Goal: Transaction & Acquisition: Purchase product/service

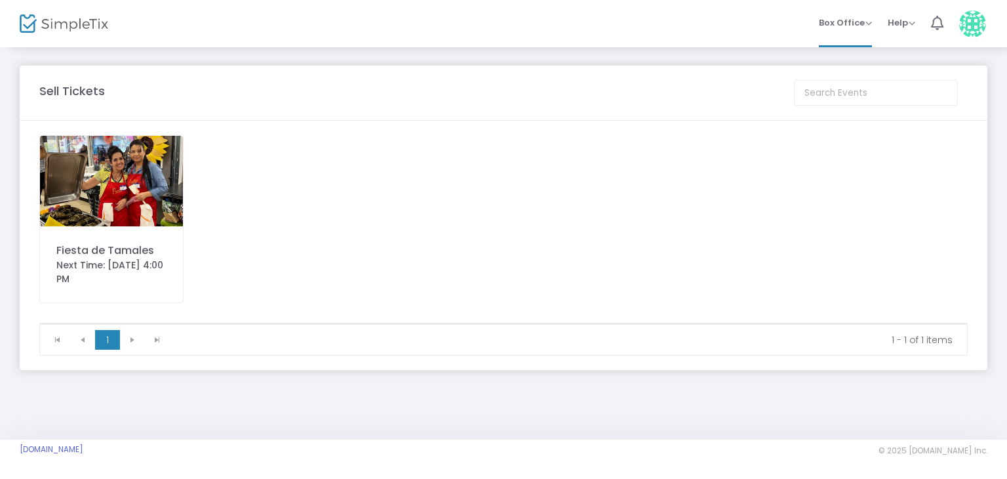
click at [155, 199] on img at bounding box center [111, 181] width 143 height 90
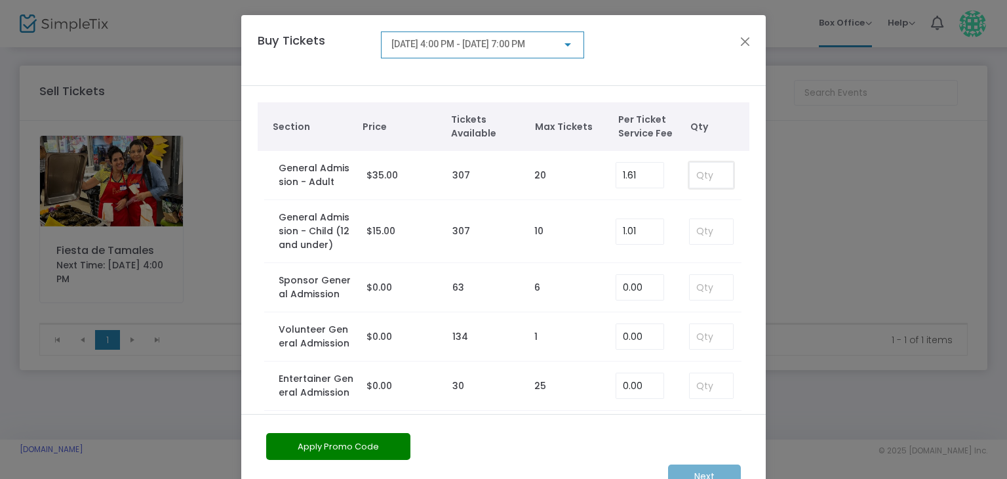
click at [696, 174] on input at bounding box center [711, 175] width 43 height 25
type input "0"
click at [710, 174] on input "0" at bounding box center [711, 175] width 43 height 25
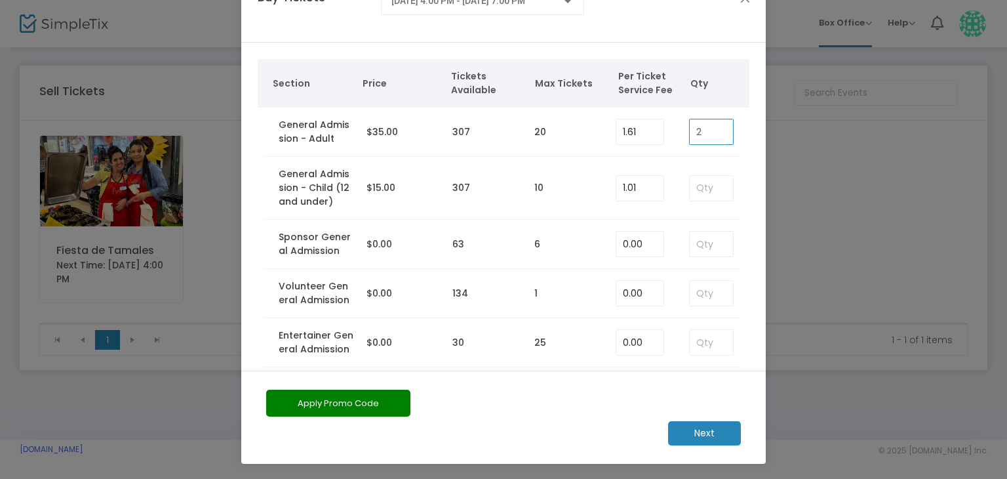
scroll to position [12, 0]
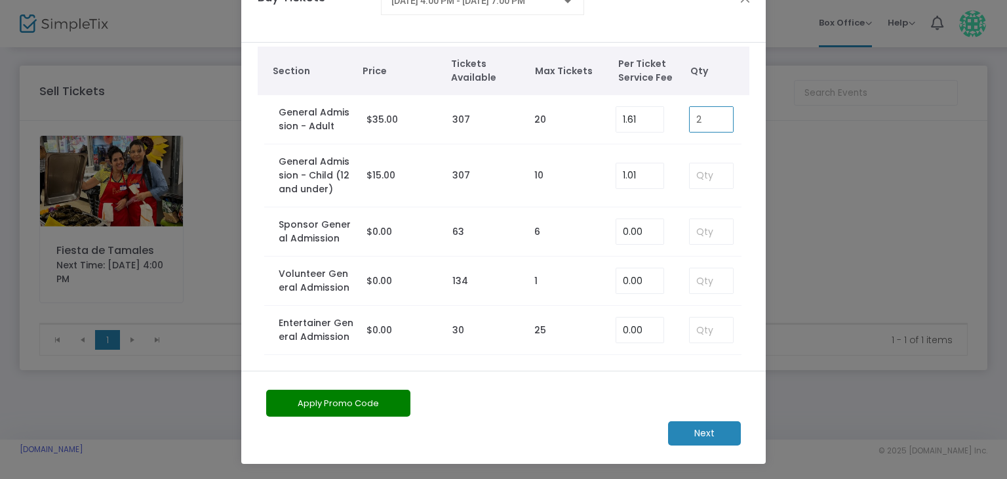
type input "2"
click at [695, 435] on m-button "Next" at bounding box center [704, 433] width 73 height 24
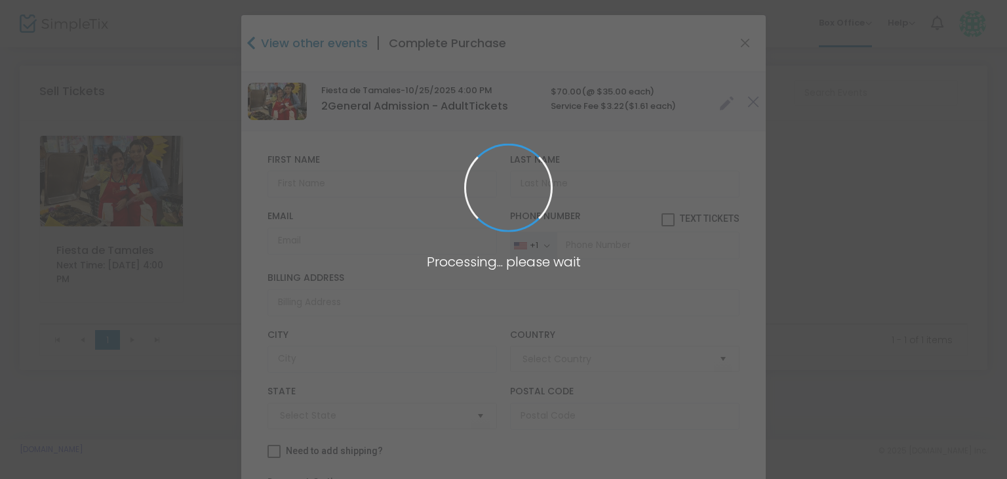
type input "[GEOGRAPHIC_DATA]"
type input "[US_STATE]"
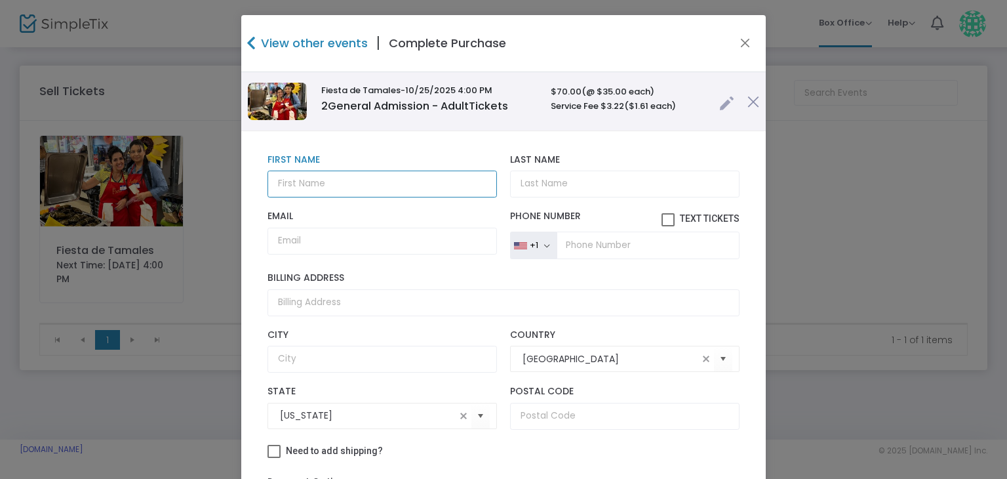
click at [347, 184] on input "text" at bounding box center [381, 183] width 229 height 27
type input "b"
type input "[PERSON_NAME]"
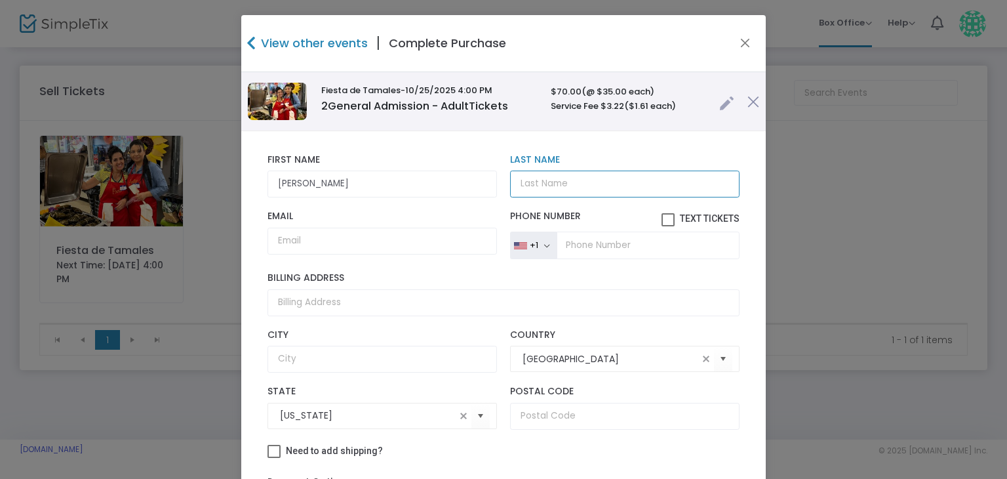
click at [526, 177] on input "Last Name" at bounding box center [624, 183] width 229 height 27
type input "Biebl"
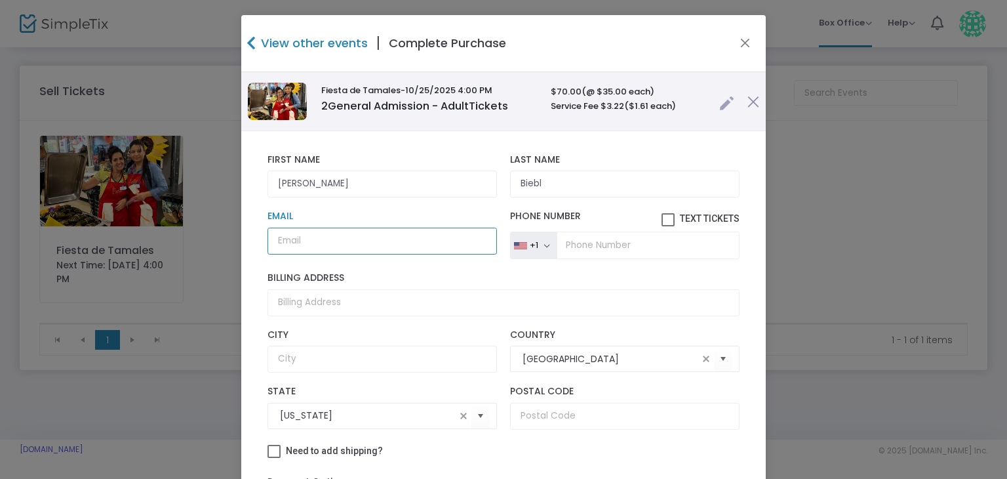
click at [304, 245] on input "Email" at bounding box center [381, 240] width 229 height 27
click at [349, 245] on input "Email" at bounding box center [381, 240] width 229 height 27
paste input "[PERSON_NAME][EMAIL_ADDRESS][PERSON_NAME][DOMAIN_NAME]"
type input "[PERSON_NAME][EMAIL_ADDRESS][PERSON_NAME][DOMAIN_NAME]"
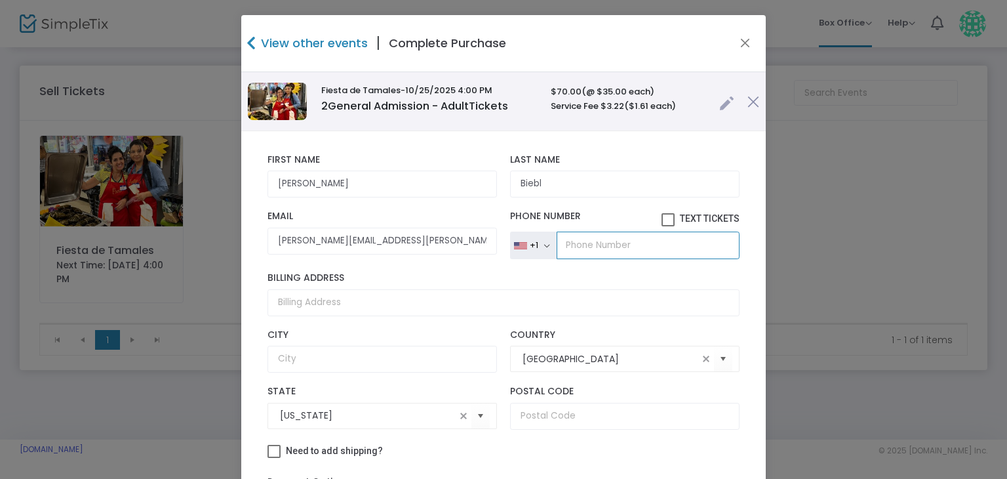
click at [578, 242] on input "tel" at bounding box center [648, 245] width 183 height 28
click at [570, 237] on input "tel" at bounding box center [648, 245] width 183 height 28
paste input "[PHONE_NUMBER]"
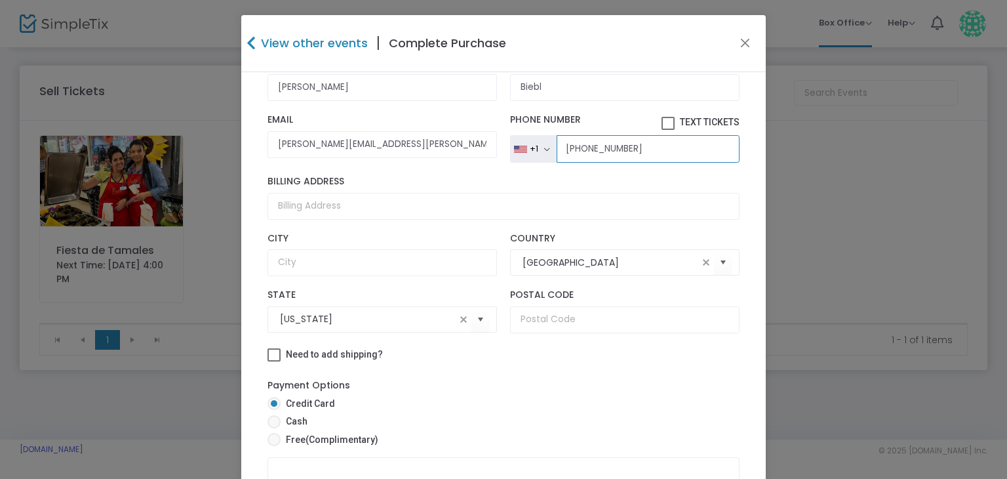
scroll to position [103, 0]
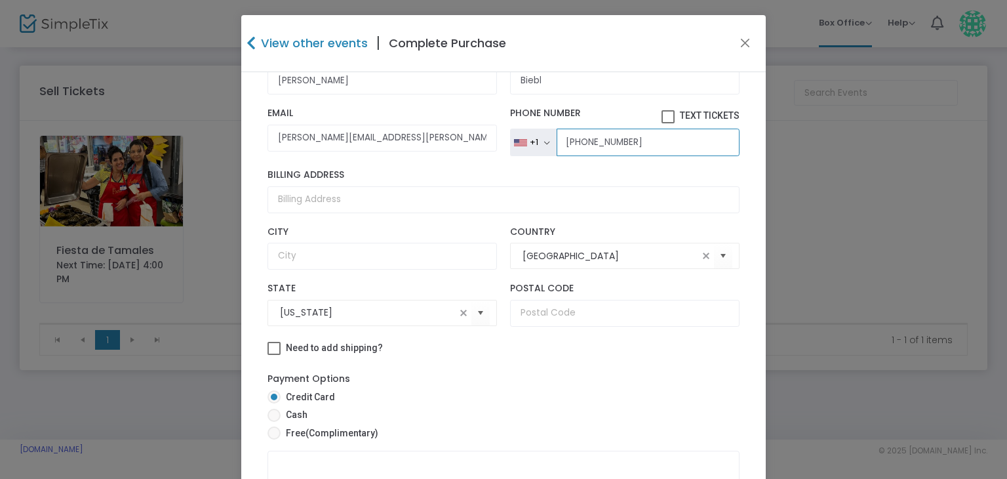
type input "[PHONE_NUMBER]"
click at [268, 412] on span at bounding box center [273, 414] width 13 height 13
click at [273, 422] on input "Cash" at bounding box center [273, 422] width 1 height 1
radio input "true"
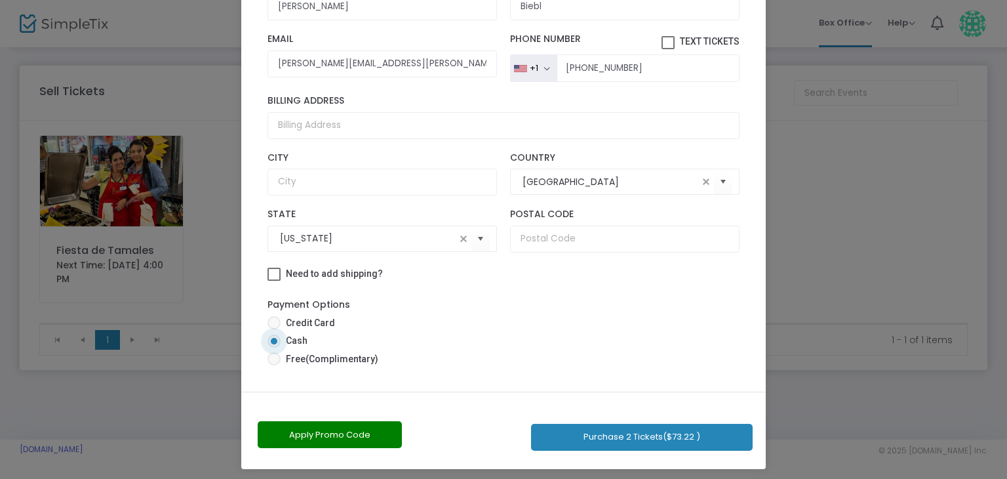
scroll to position [141, 0]
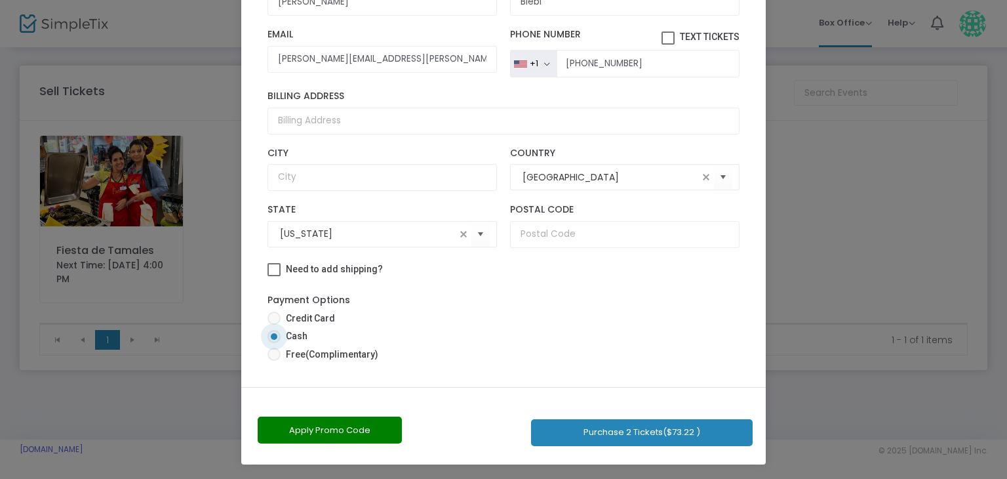
click at [667, 425] on button "Purchase 2 Tickets ($73.22 )" at bounding box center [642, 432] width 222 height 27
